Goal: Task Accomplishment & Management: Manage account settings

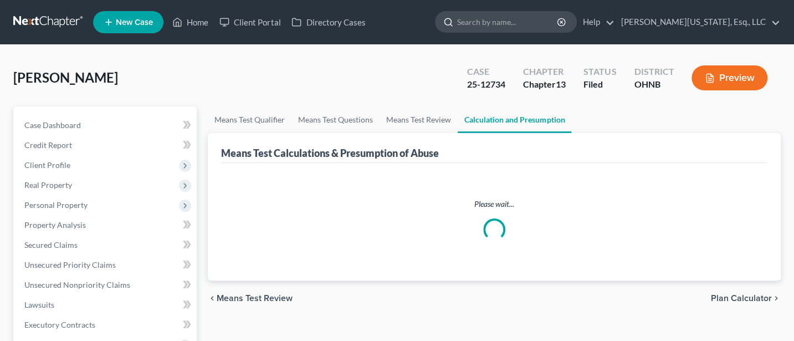
click at [522, 22] on input "search" at bounding box center [507, 22] width 101 height 20
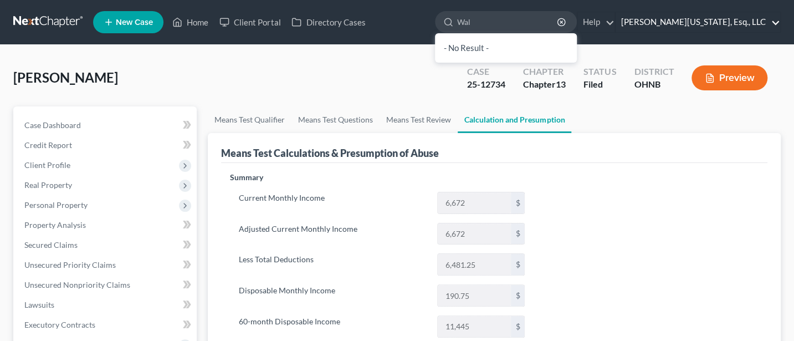
type input "Wal"
click at [731, 22] on link "Jann C. Washington, Esq., LLC" at bounding box center [697, 22] width 165 height 20
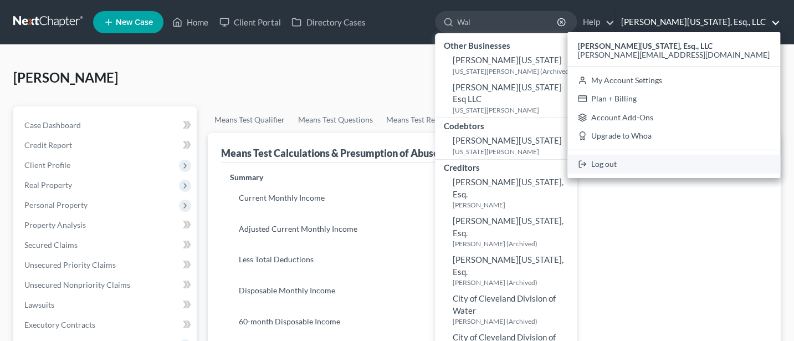
click at [689, 165] on link "Log out" at bounding box center [673, 164] width 213 height 19
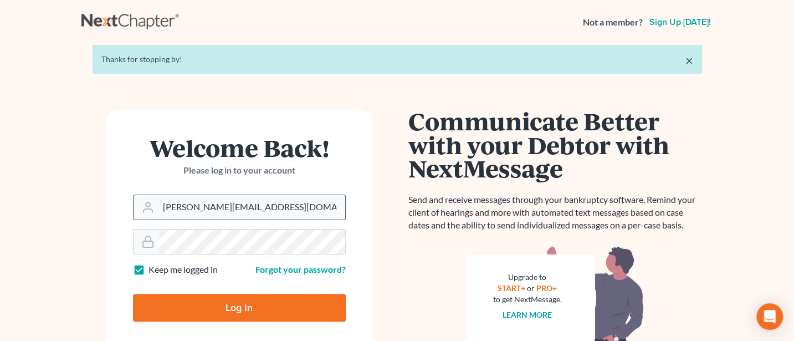
click at [284, 212] on input "[PERSON_NAME][EMAIL_ADDRESS][DOMAIN_NAME]" at bounding box center [251, 207] width 187 height 24
type input "[PERSON_NAME][EMAIL_ADDRESS][DOMAIN_NAME]"
click at [229, 307] on input "Log In" at bounding box center [239, 308] width 213 height 28
type input "Thinking..."
